Goal: Task Accomplishment & Management: Manage account settings

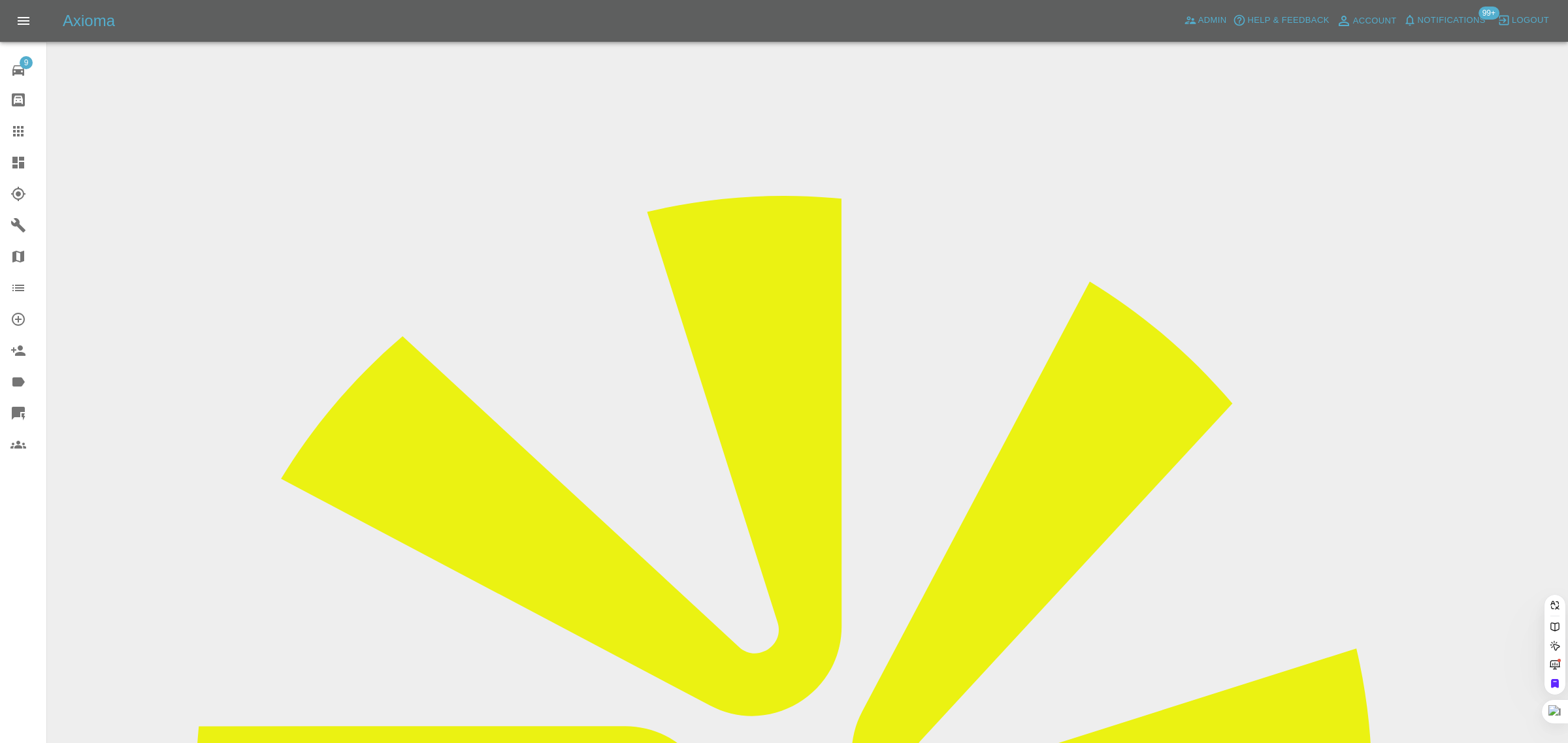
type input "[EMAIL_ADDRESS][DOMAIN_NAME]"
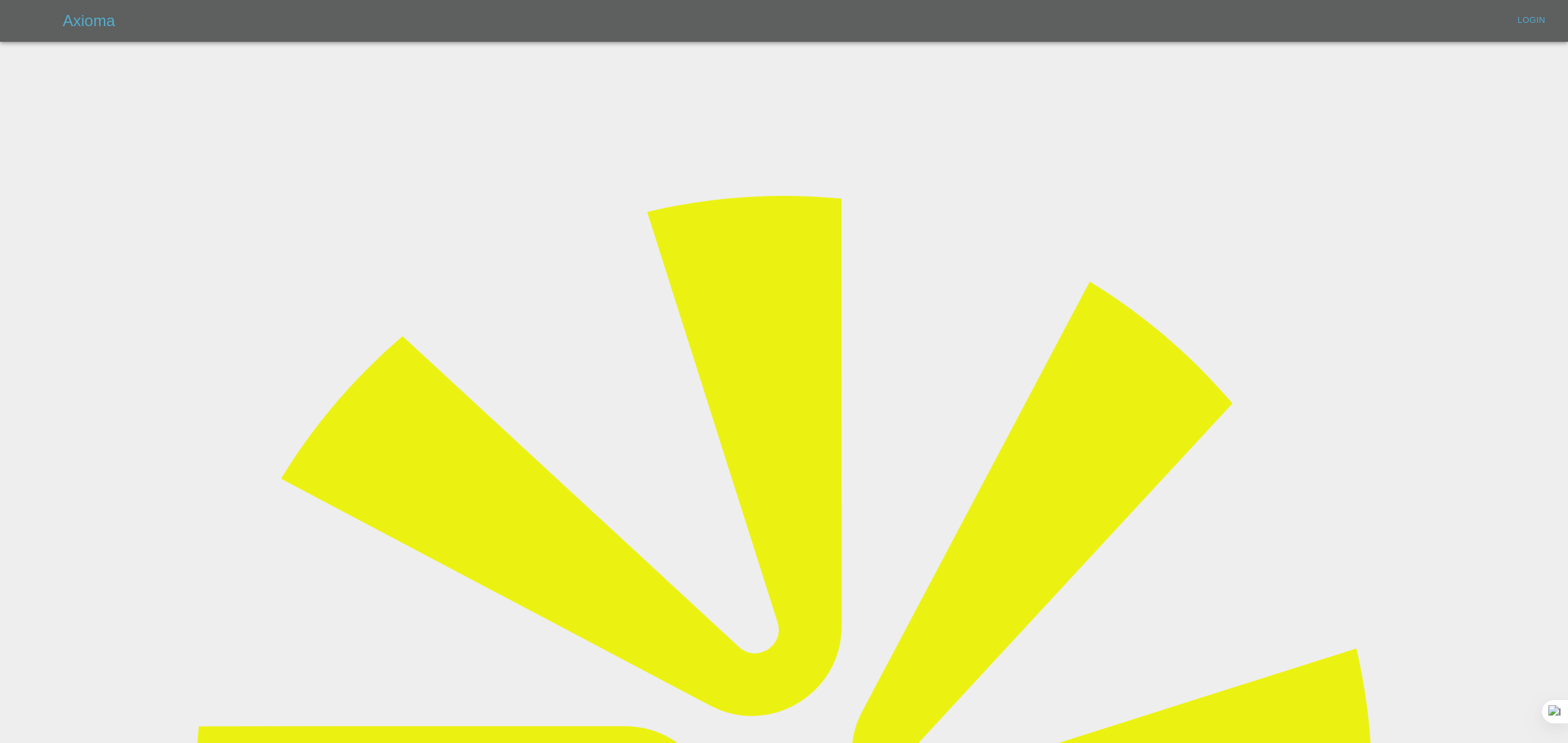
type input "[EMAIL_ADDRESS][DOMAIN_NAME]"
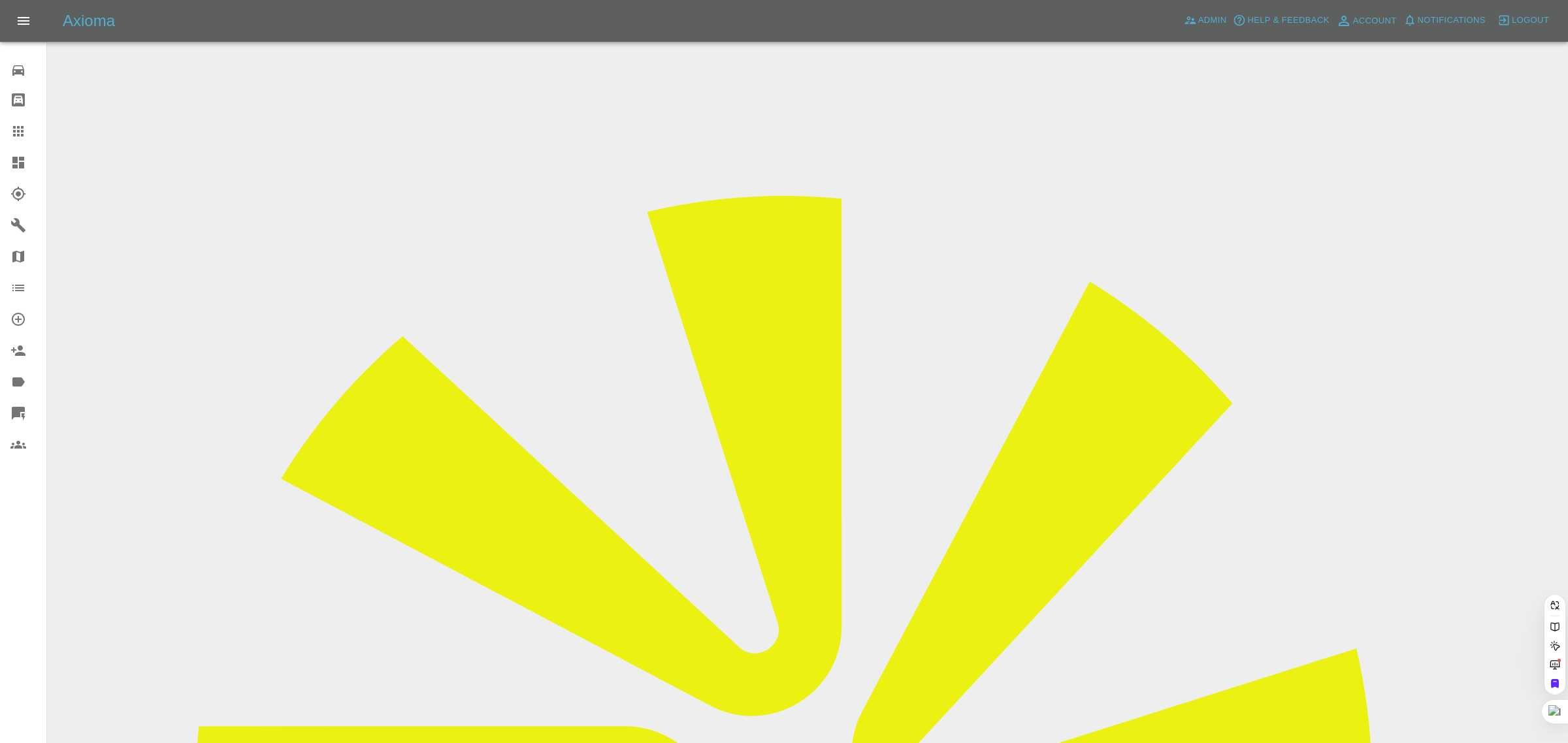
paste input "[EMAIL_ADDRESS][DOMAIN_NAME]"
type input "[EMAIL_ADDRESS][DOMAIN_NAME]"
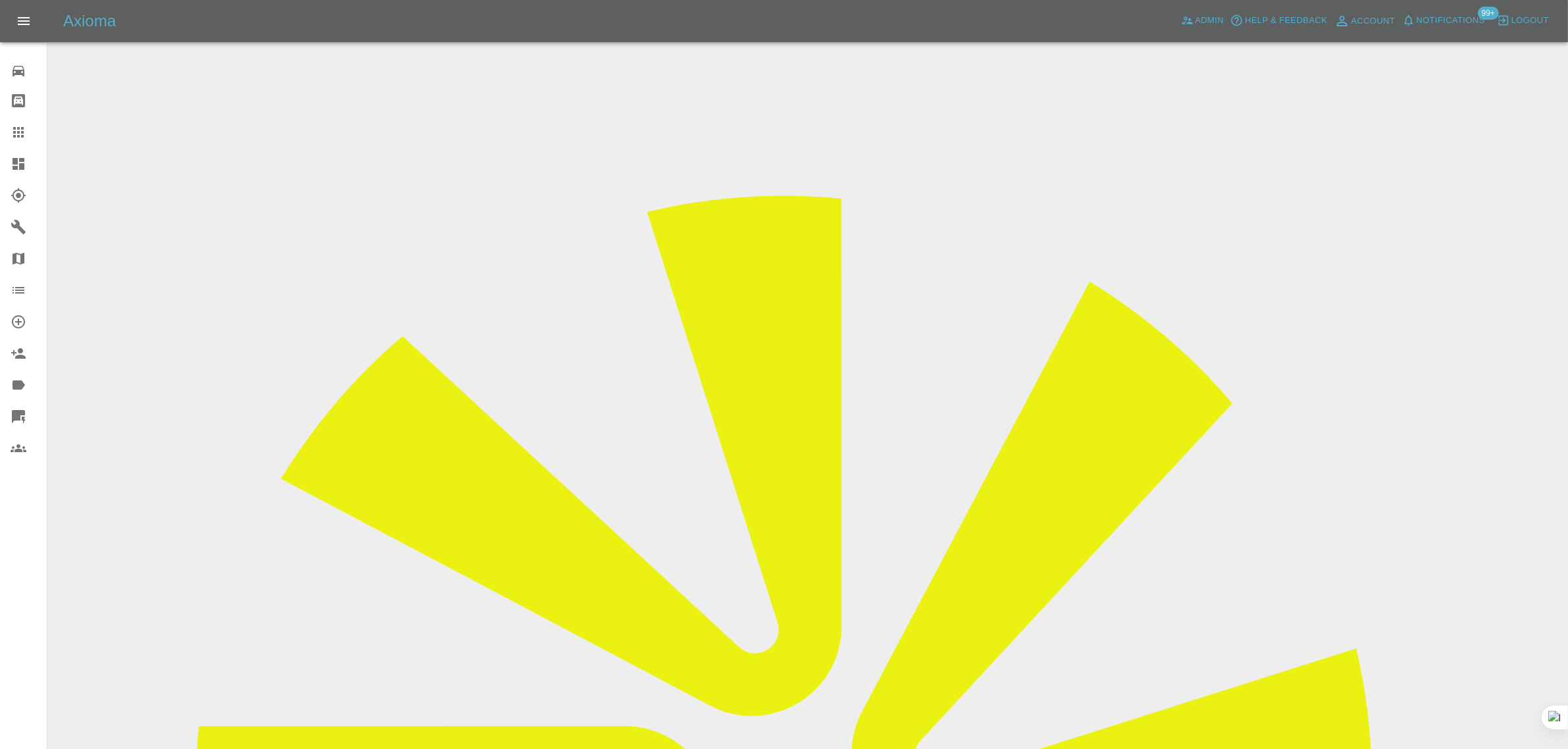
click at [0, 0] on input "Choose images" at bounding box center [0, 0] width 0 height 0
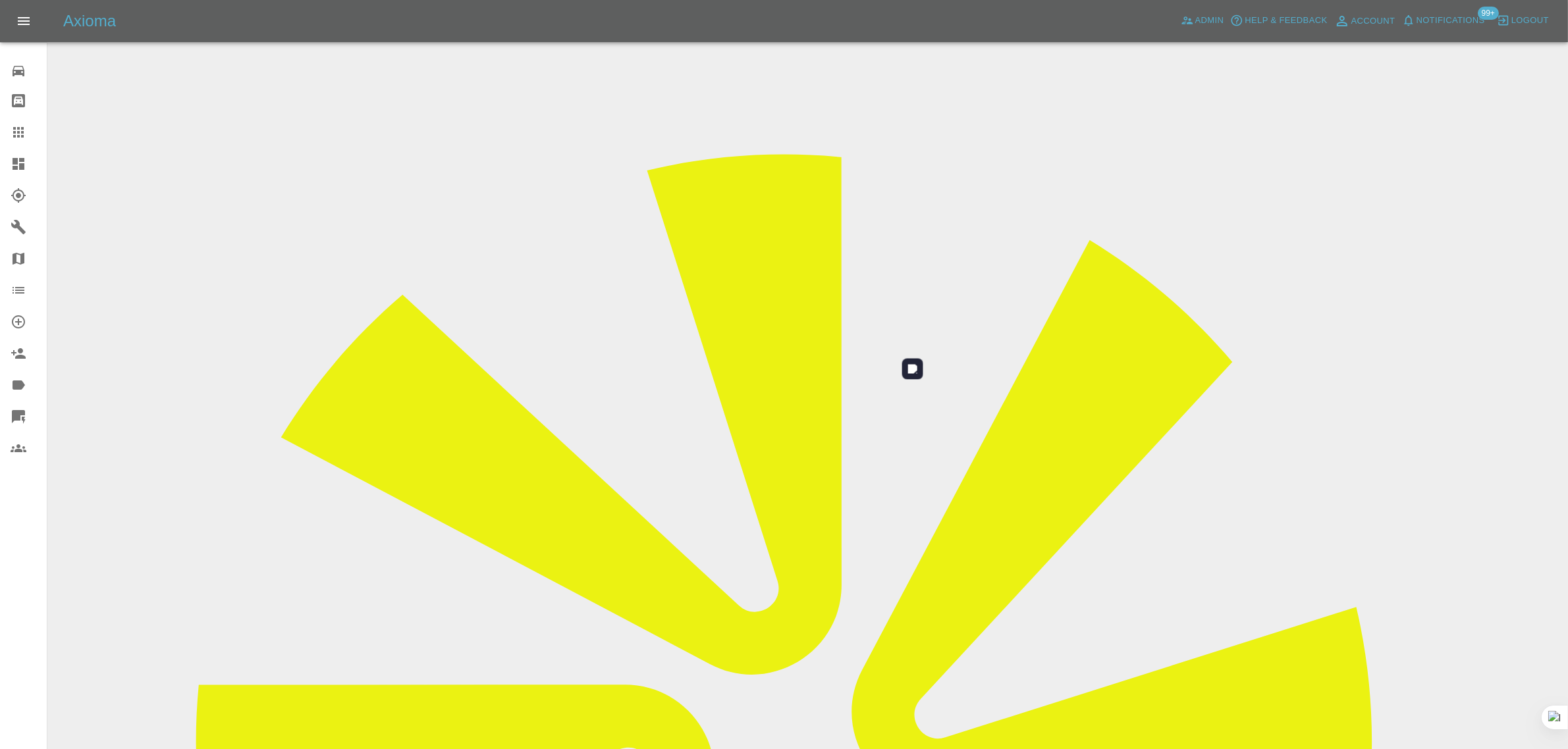
scroll to position [65, 0]
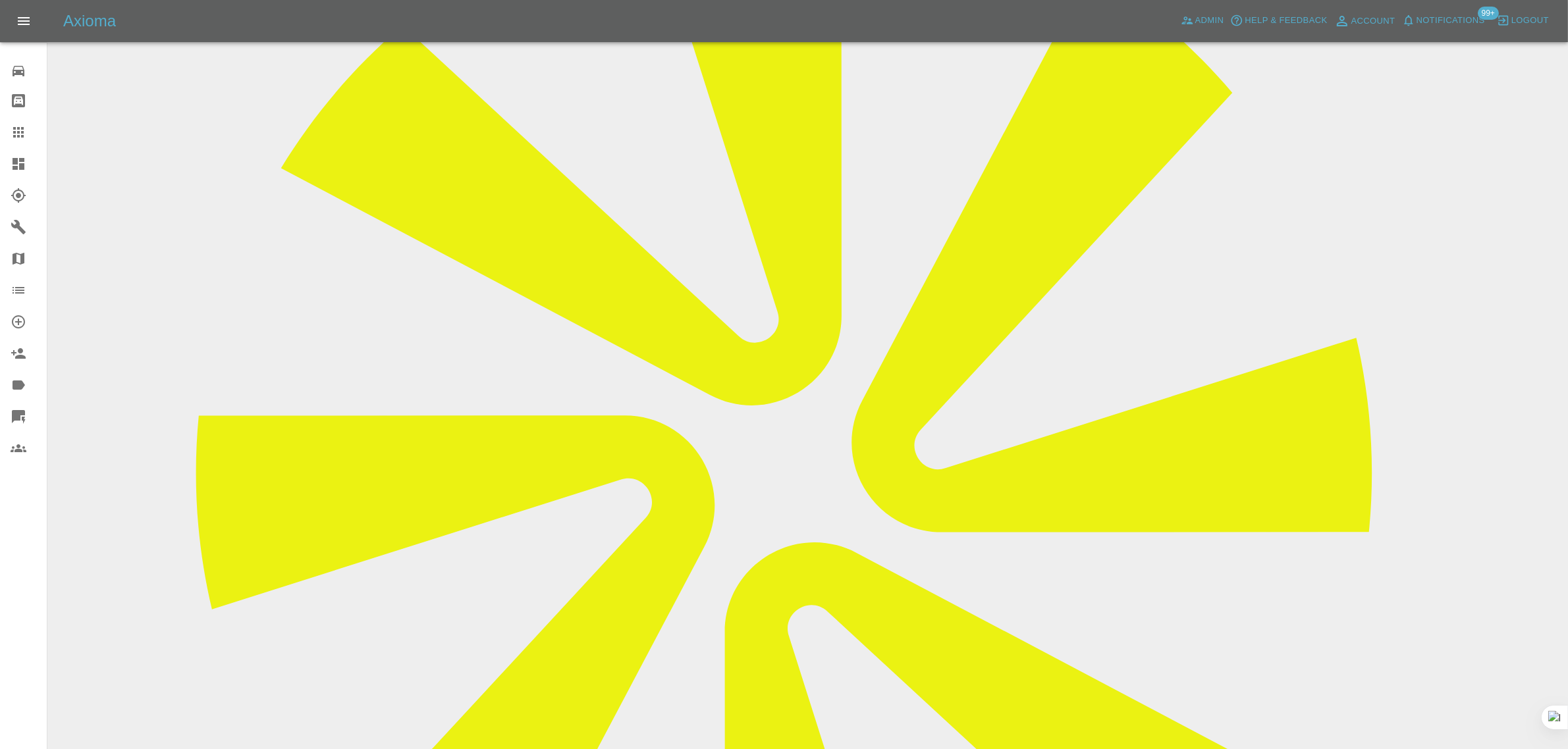
scroll to position [658, 0]
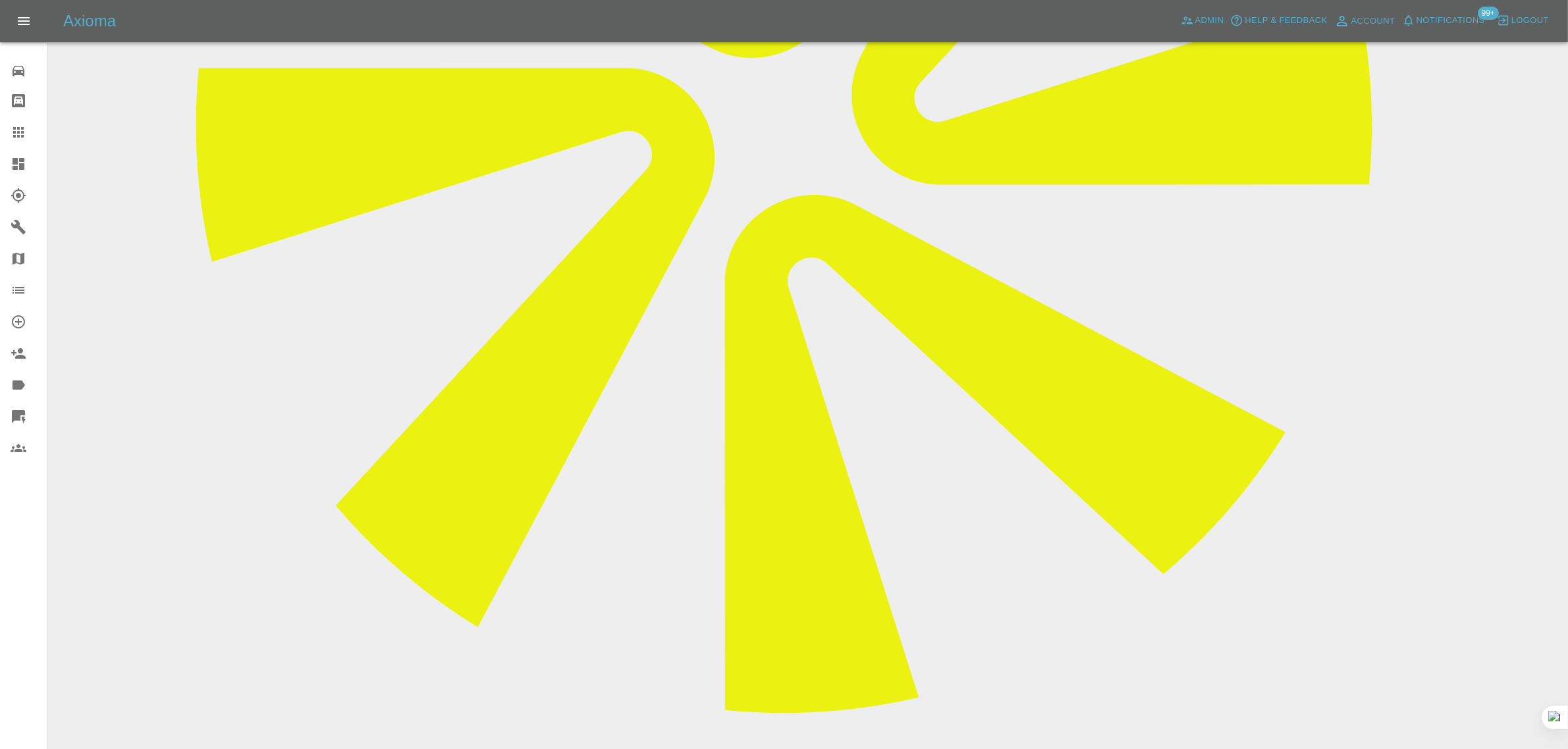
paste textarea "I have received my quote, just another question before I decide. On the same pa…"
type textarea "I have received my quote, just another question before I decide. On the same pa…"
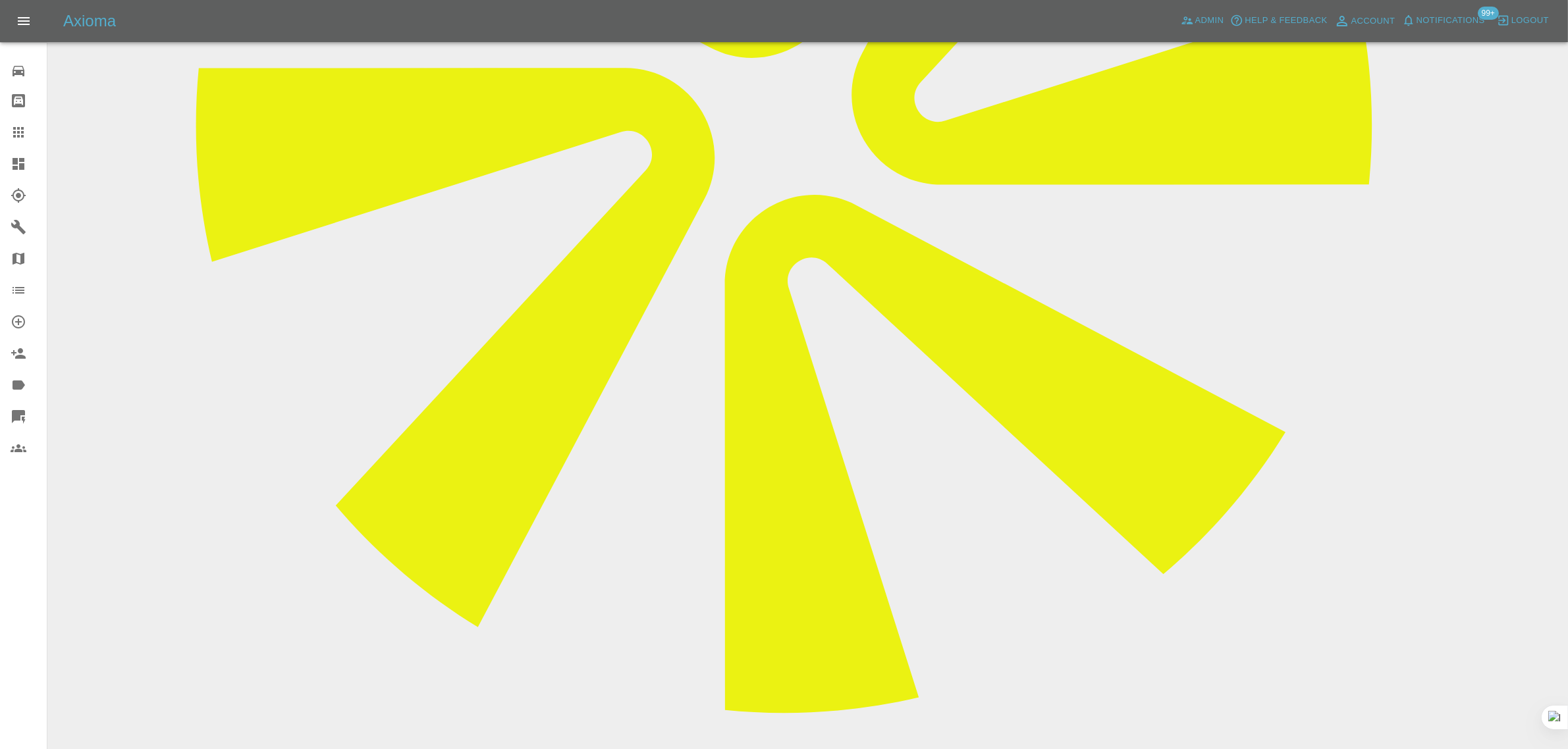
paste textarea "Here is the photo of the drivers door, they are very small scuffs and dents. Wi…"
type textarea "Here is the photo of the drivers door, they are very small scuffs and dents. Wi…"
drag, startPoint x: 1462, startPoint y: 567, endPoint x: 1342, endPoint y: 545, distance: 122.0
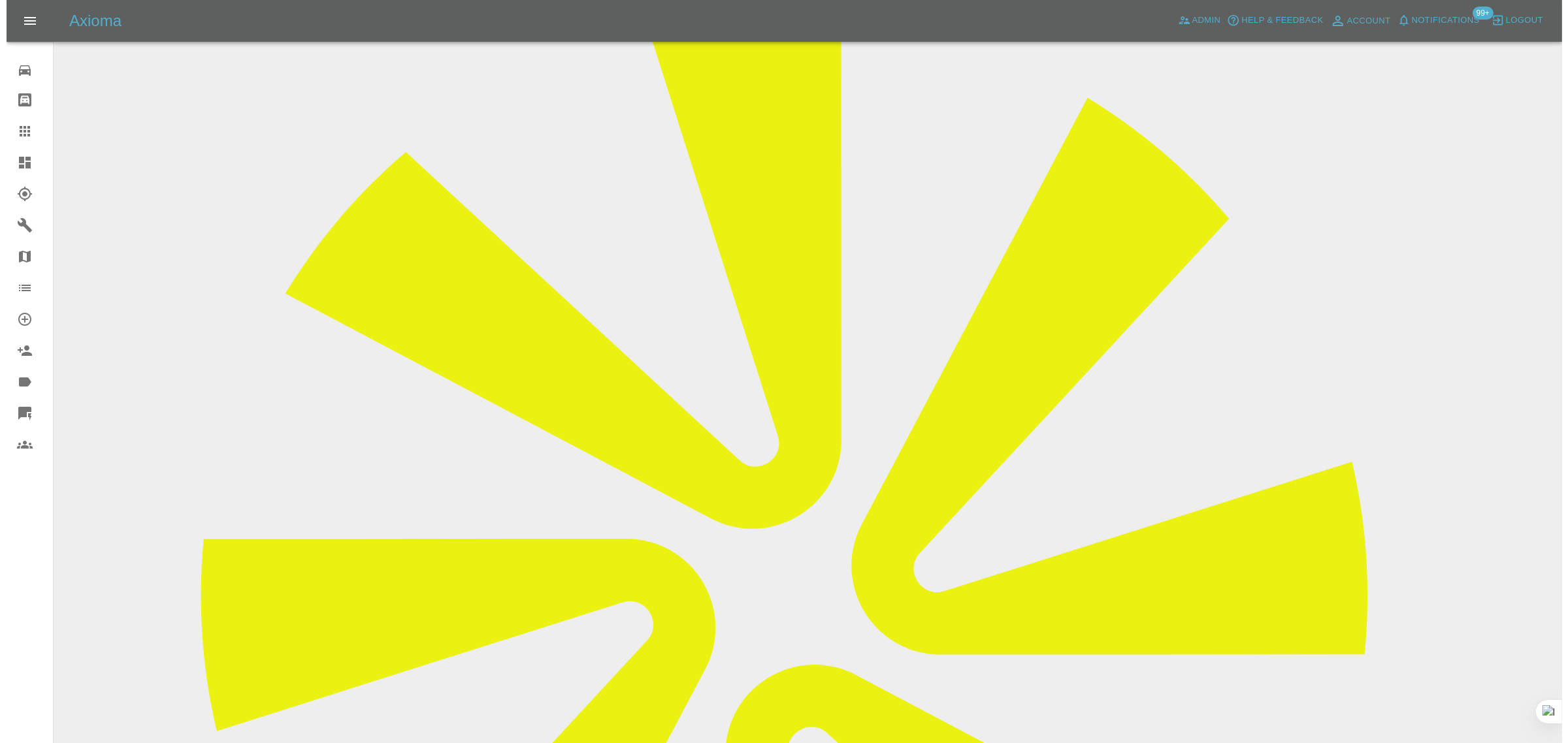
scroll to position [0, 0]
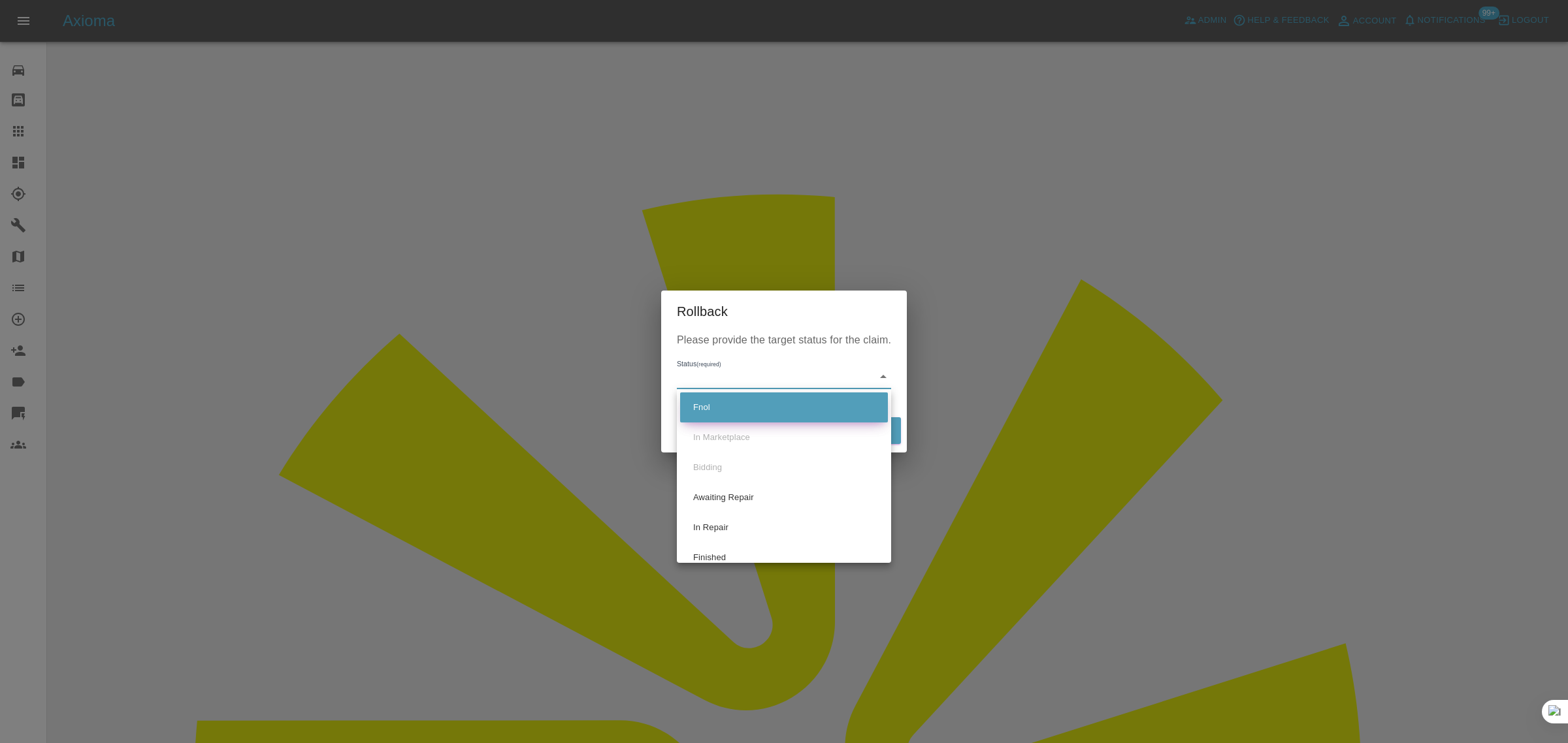
click at [710, 409] on li "Fnol" at bounding box center [784, 407] width 208 height 30
type input "fnol"
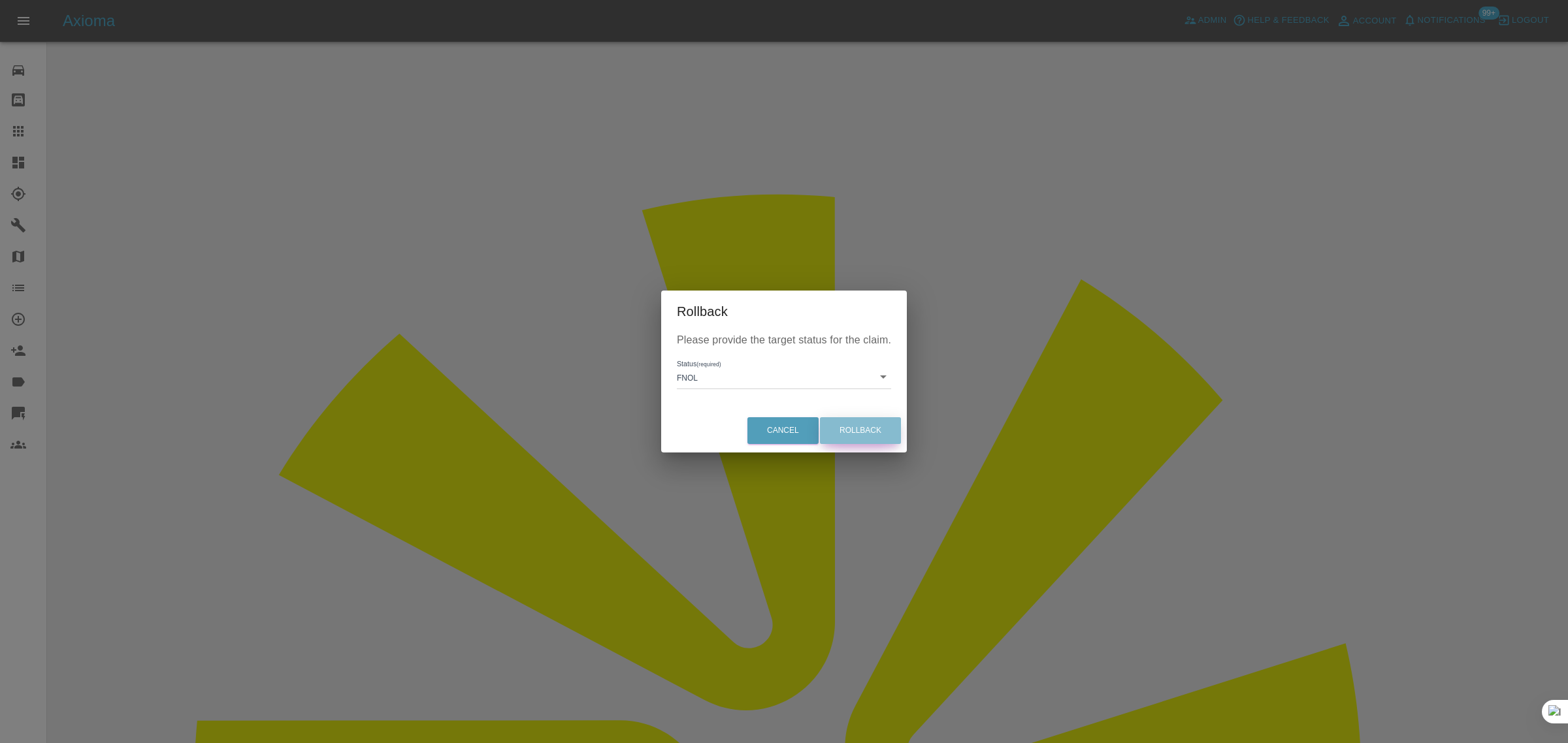
click at [834, 427] on button "Rollback" at bounding box center [860, 431] width 81 height 27
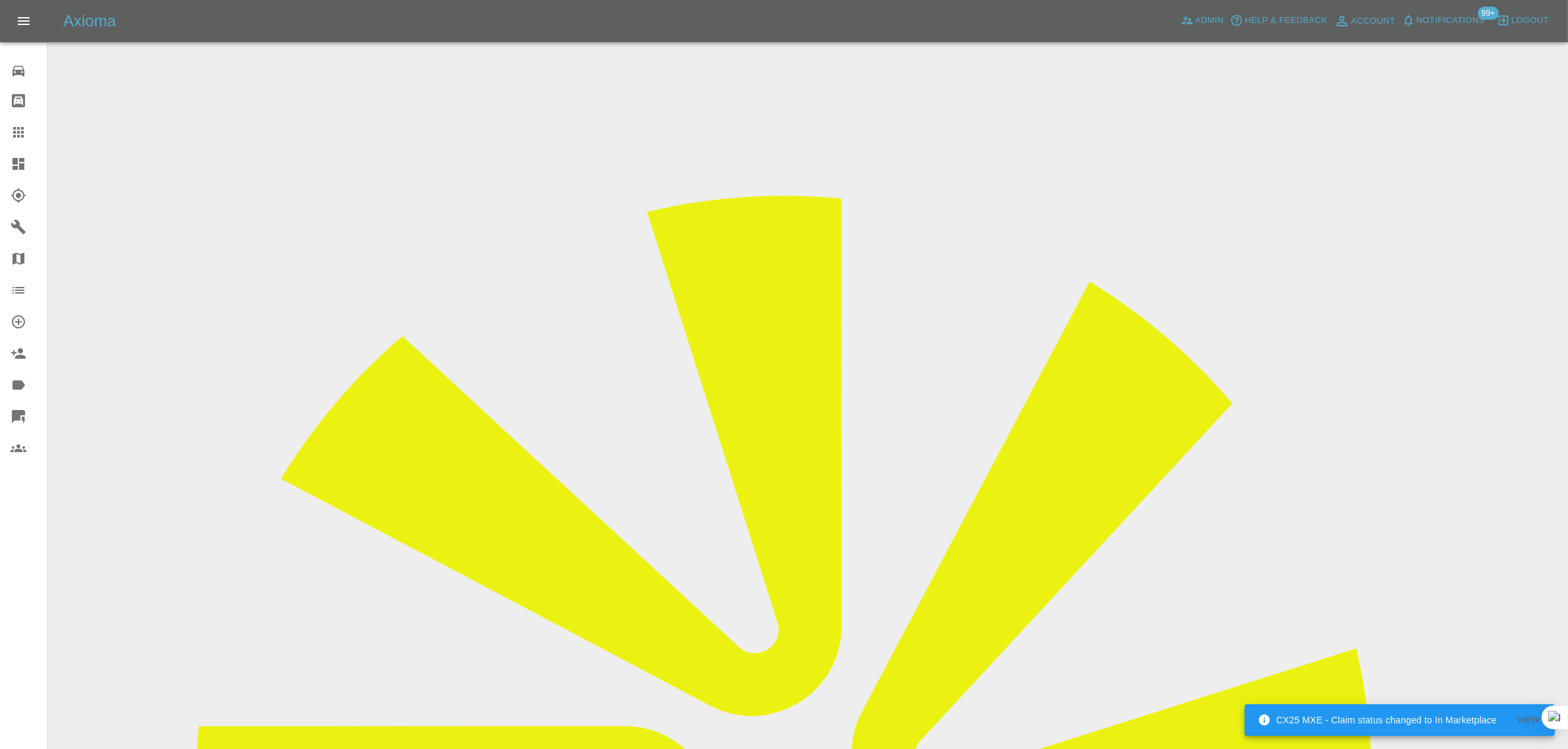
click at [31, 137] on div at bounding box center [28, 133] width 37 height 16
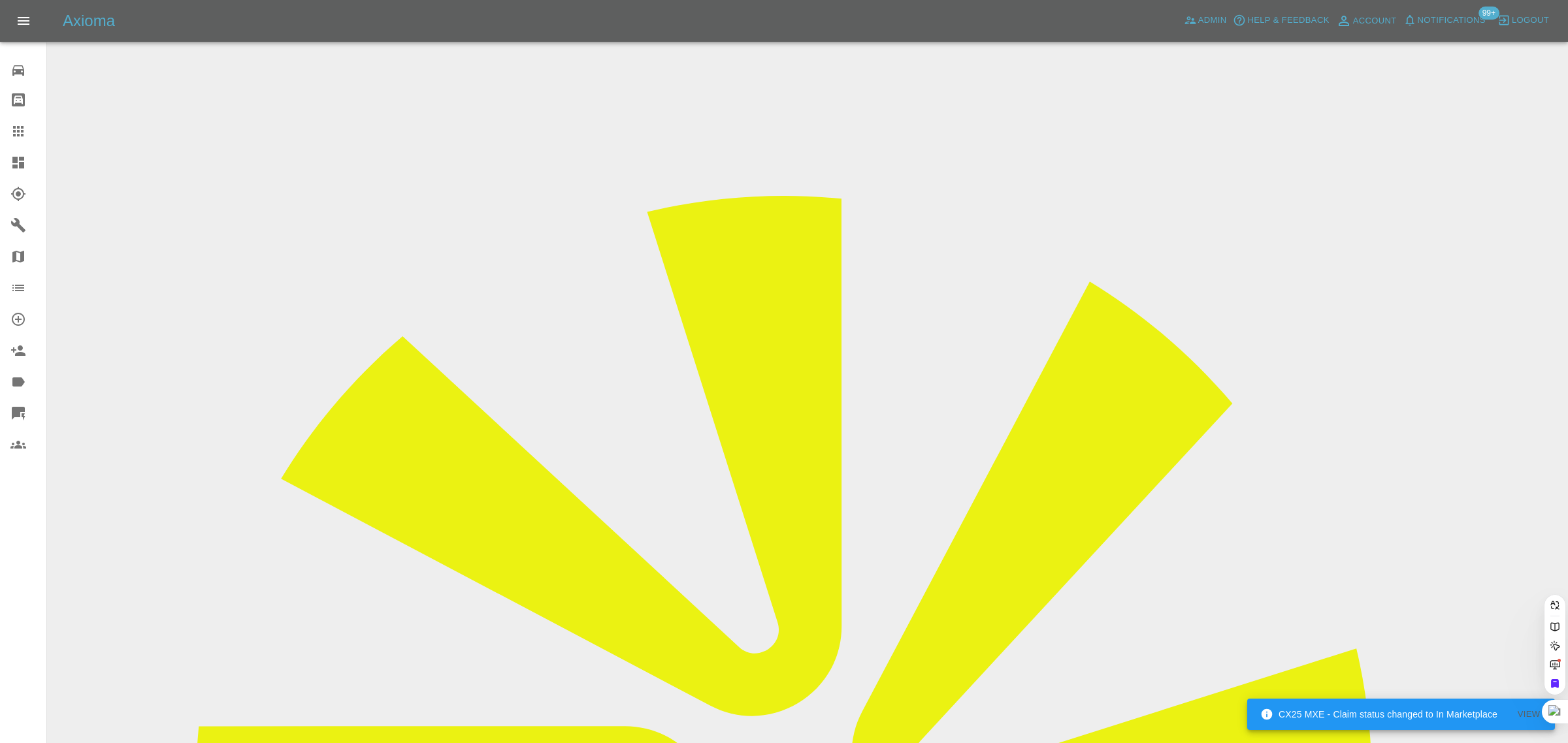
paste input "[EMAIL_ADDRESS][DOMAIN_NAME]"
type input "[EMAIL_ADDRESS][DOMAIN_NAME]"
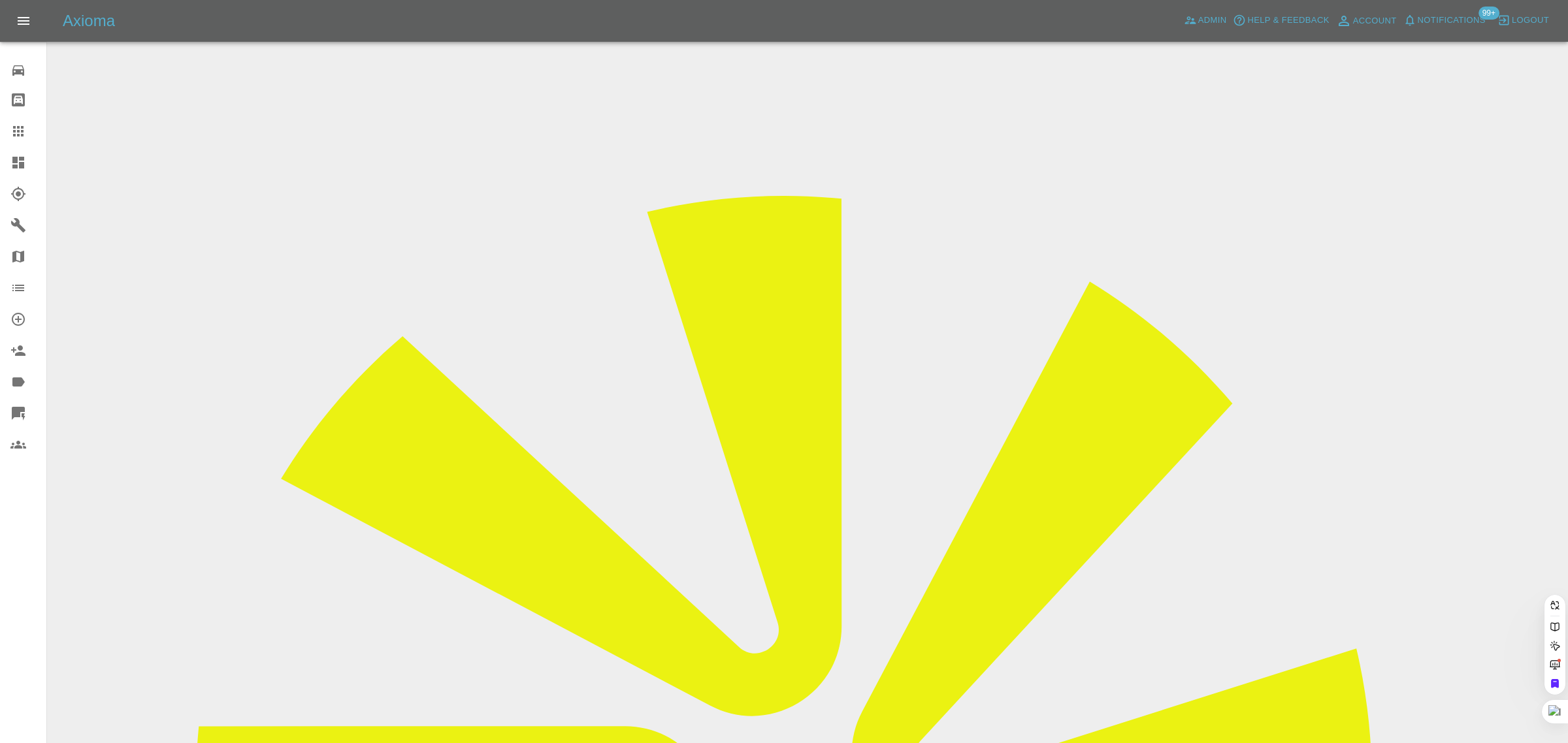
scroll to position [0, 4]
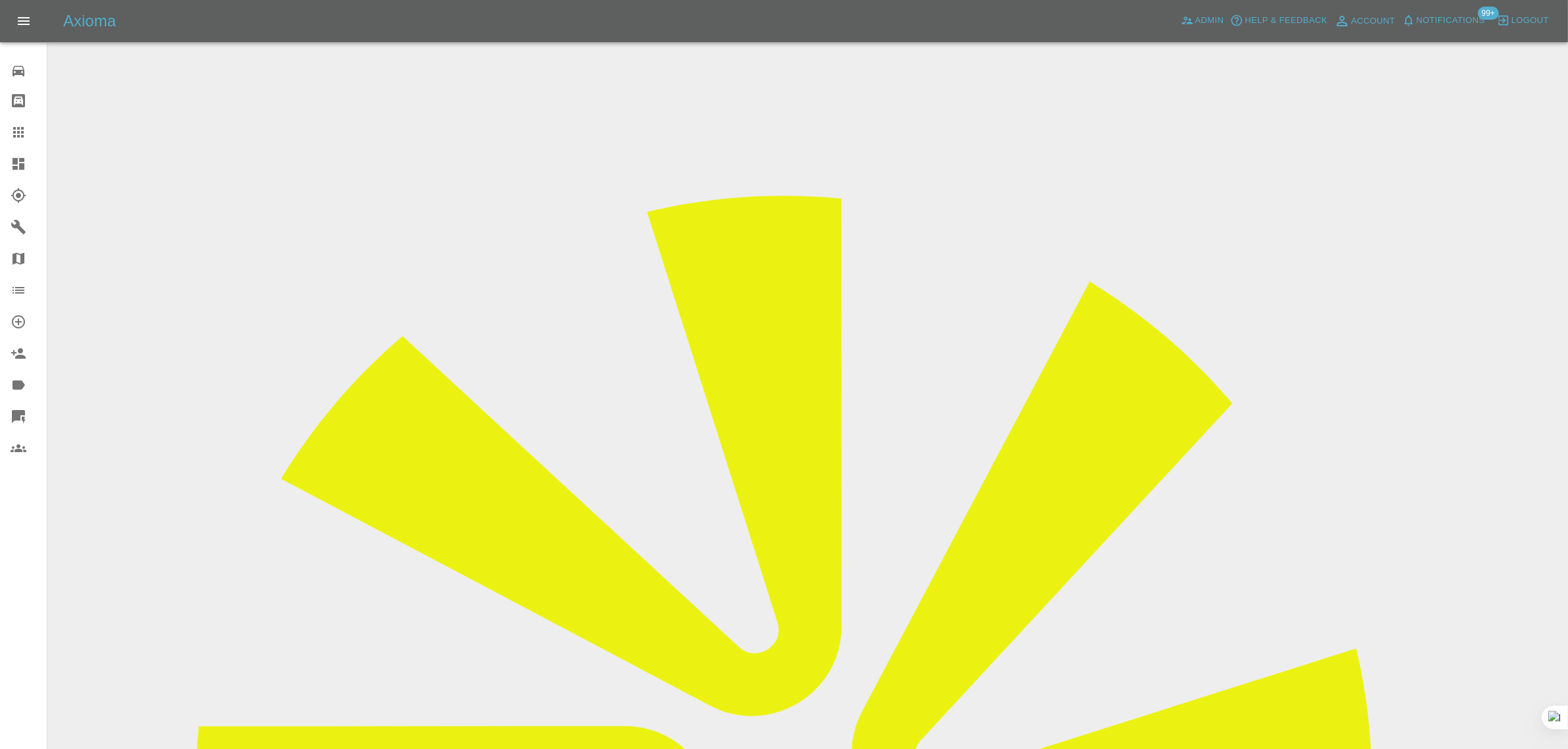
click at [3, 135] on link "Claims" at bounding box center [23, 133] width 47 height 32
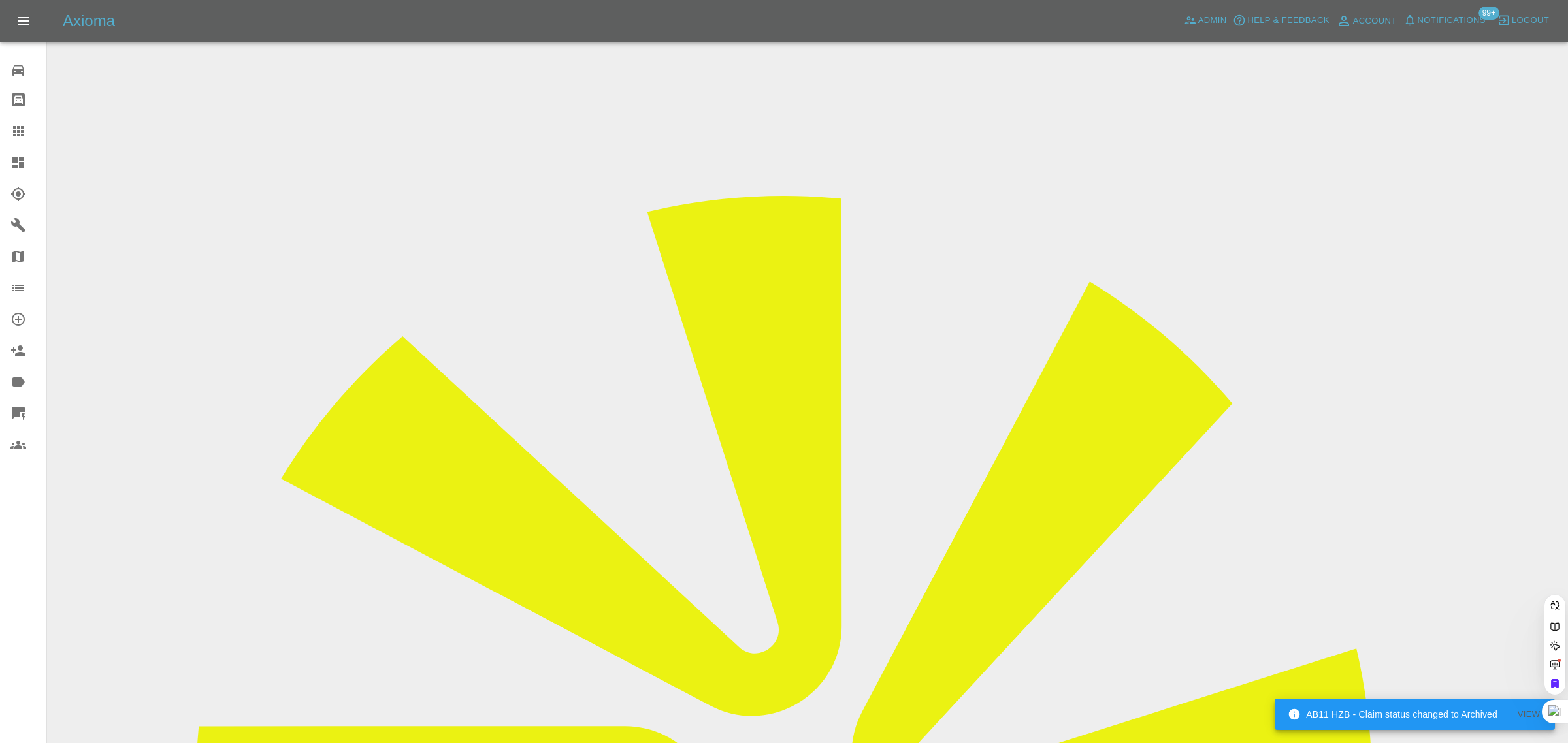
paste input "[EMAIL_ADDRESS][DOMAIN_NAME]"
type input "[EMAIL_ADDRESS][DOMAIN_NAME]"
